Goal: Transaction & Acquisition: Obtain resource

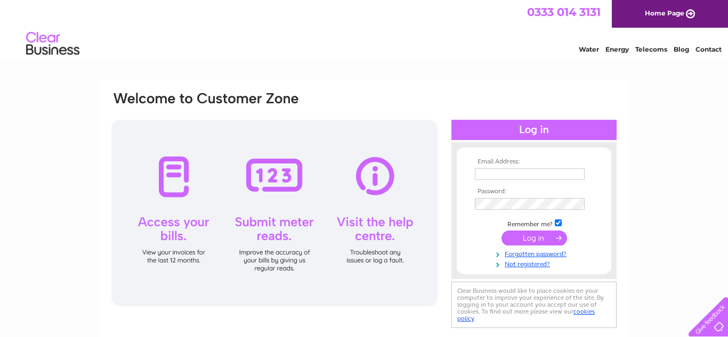
type input "[EMAIL_ADDRESS][DOMAIN_NAME]"
click at [537, 238] on input "submit" at bounding box center [534, 238] width 66 height 15
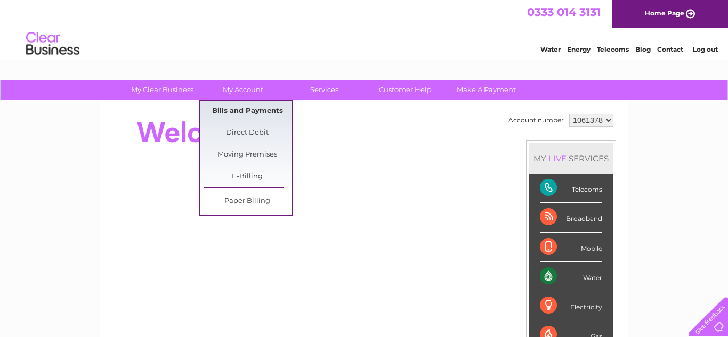
click at [258, 110] on link "Bills and Payments" at bounding box center [248, 111] width 88 height 21
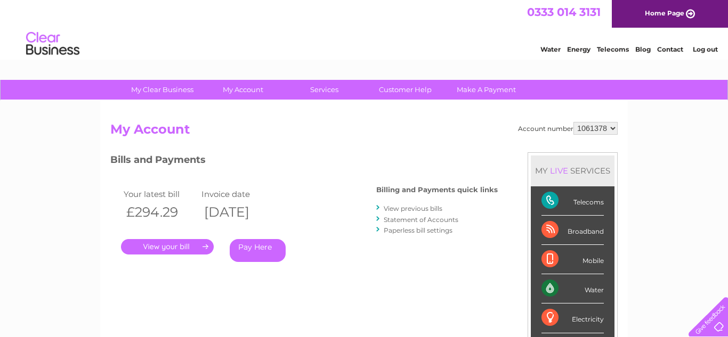
click at [425, 210] on link "View previous bills" at bounding box center [413, 209] width 59 height 8
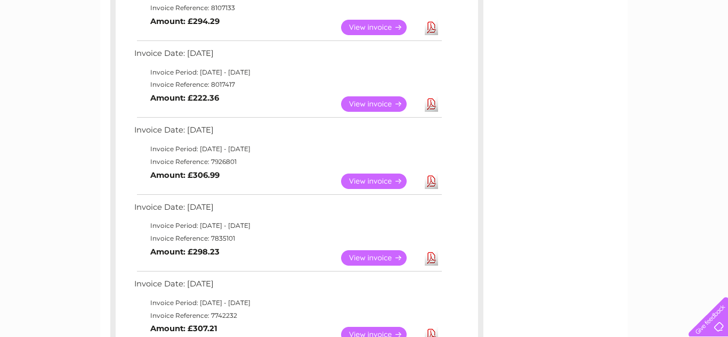
scroll to position [242, 0]
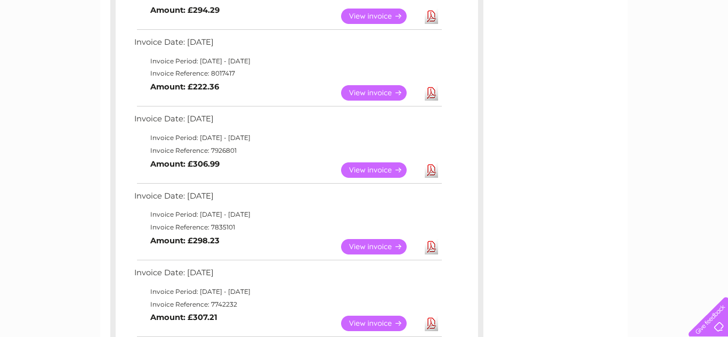
click at [429, 248] on link "Download" at bounding box center [431, 246] width 13 height 15
click at [394, 244] on link "View" at bounding box center [380, 246] width 78 height 15
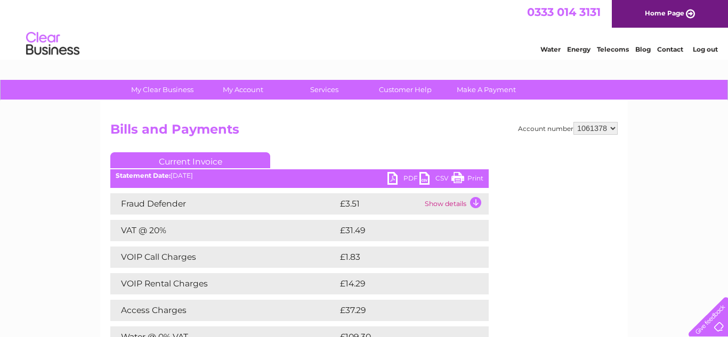
click at [471, 176] on link "Print" at bounding box center [467, 179] width 32 height 15
